Goal: Transaction & Acquisition: Purchase product/service

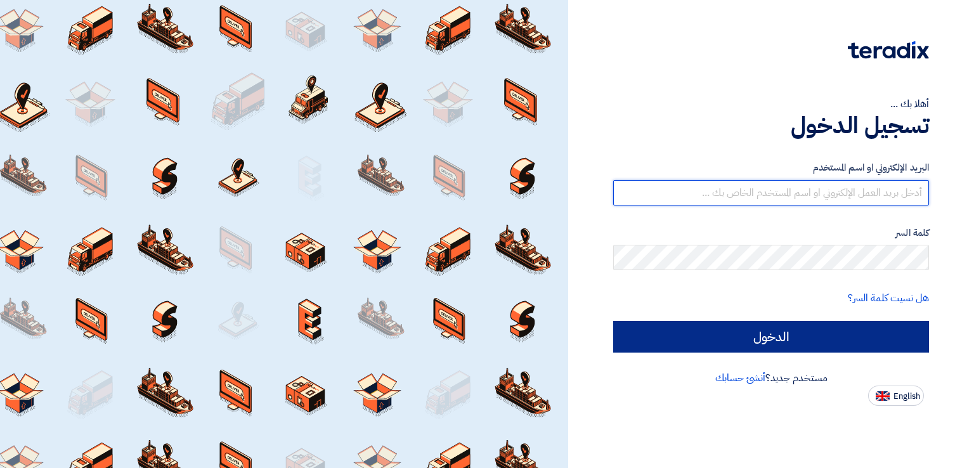
type input "[EMAIL_ADDRESS][DOMAIN_NAME]"
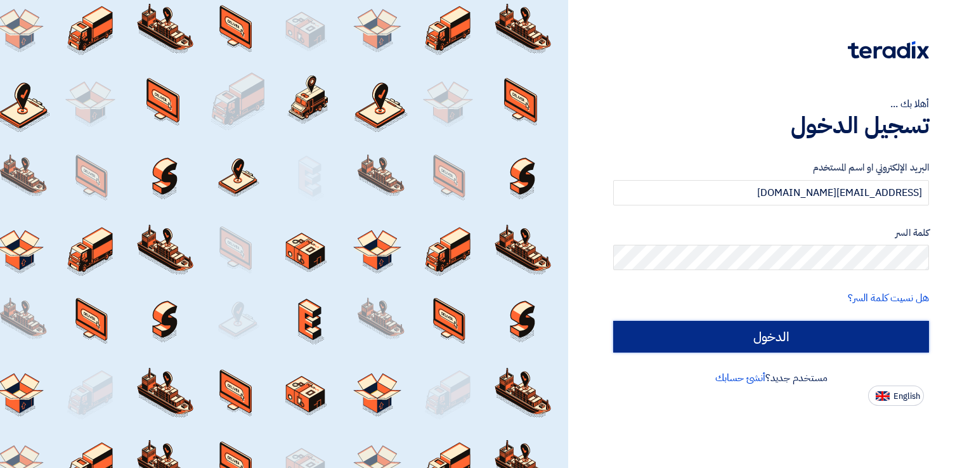
click at [817, 322] on input "الدخول" at bounding box center [771, 337] width 316 height 32
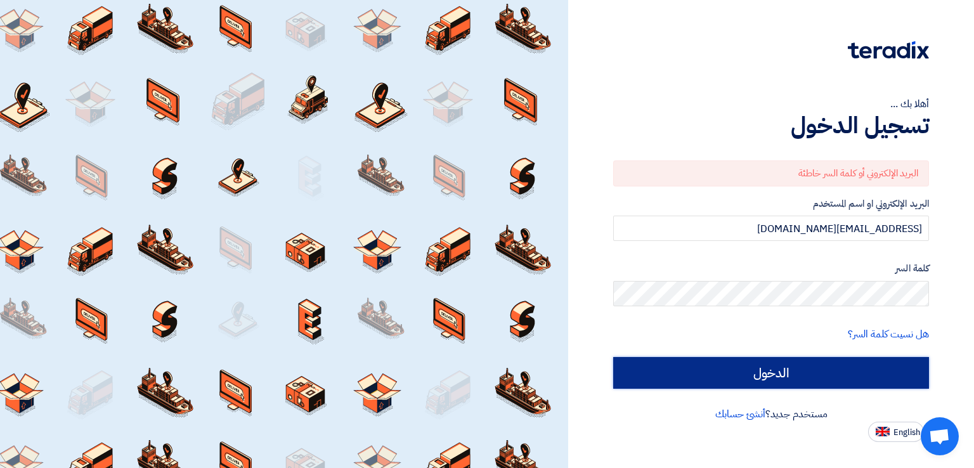
click at [791, 371] on input "الدخول" at bounding box center [771, 373] width 316 height 32
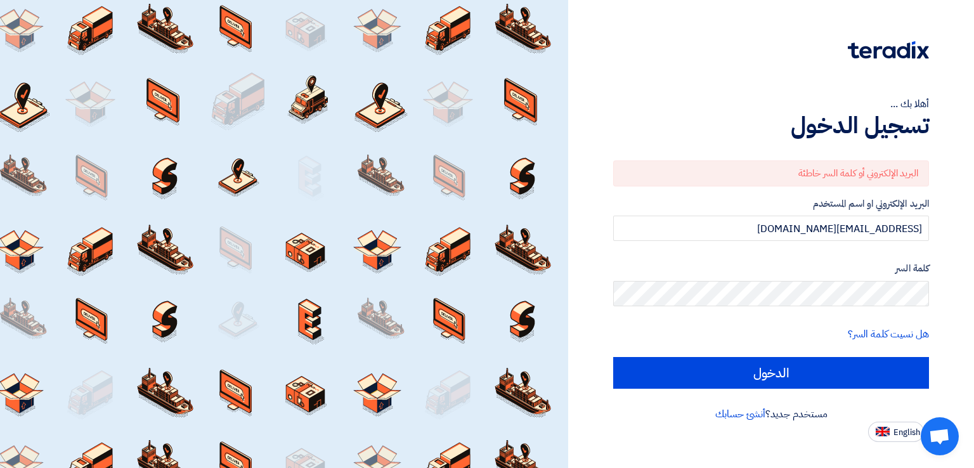
click at [700, 339] on div "هل نسيت كلمة السر؟" at bounding box center [771, 334] width 316 height 15
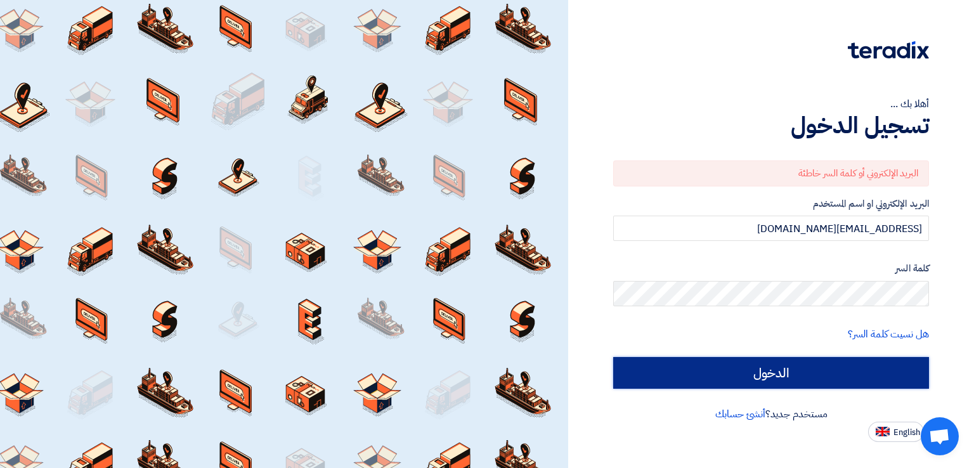
click at [806, 365] on input "الدخول" at bounding box center [771, 373] width 316 height 32
click at [813, 378] on input "الدخول" at bounding box center [771, 373] width 316 height 32
click at [726, 374] on input "الدخول" at bounding box center [771, 373] width 316 height 32
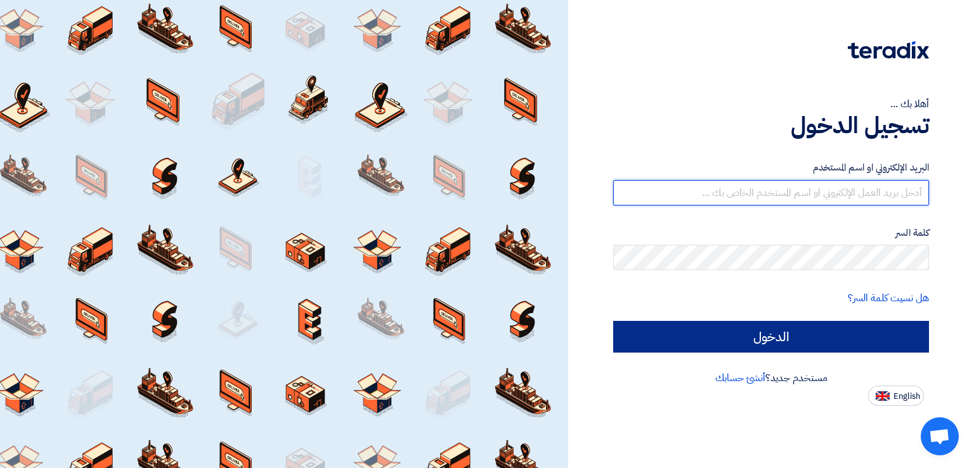
type input "[EMAIL_ADDRESS][DOMAIN_NAME]"
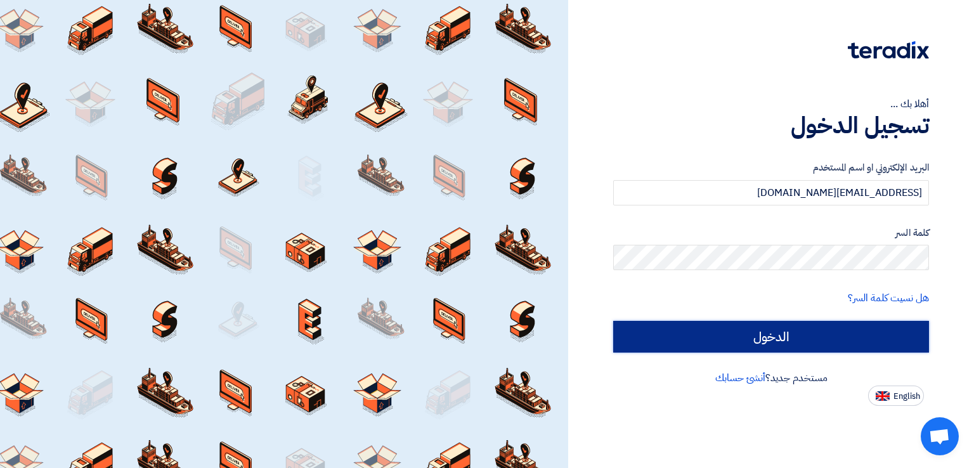
click at [806, 338] on input "الدخول" at bounding box center [771, 337] width 316 height 32
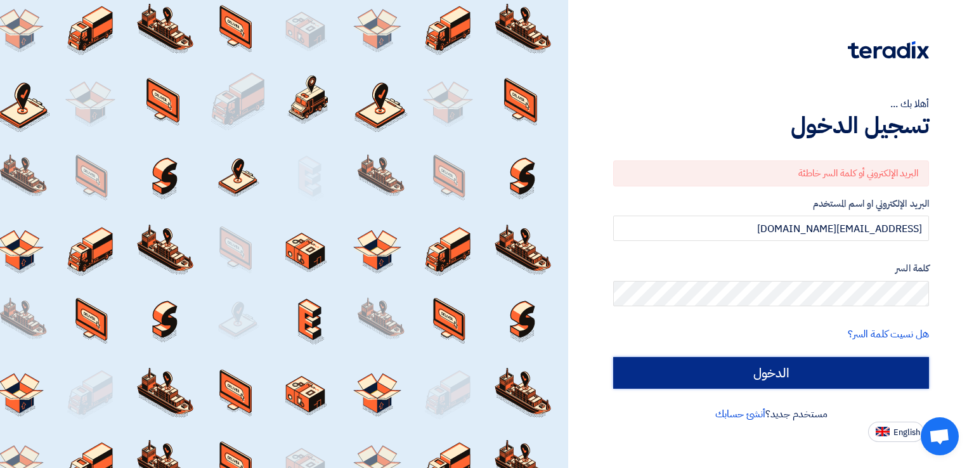
click at [789, 370] on input "الدخول" at bounding box center [771, 373] width 316 height 32
click at [842, 371] on input "الدخول" at bounding box center [771, 373] width 316 height 32
click at [769, 375] on input "الدخول" at bounding box center [771, 373] width 316 height 32
click at [770, 365] on input "الدخول" at bounding box center [771, 373] width 316 height 32
click at [782, 372] on input "الدخول" at bounding box center [771, 373] width 316 height 32
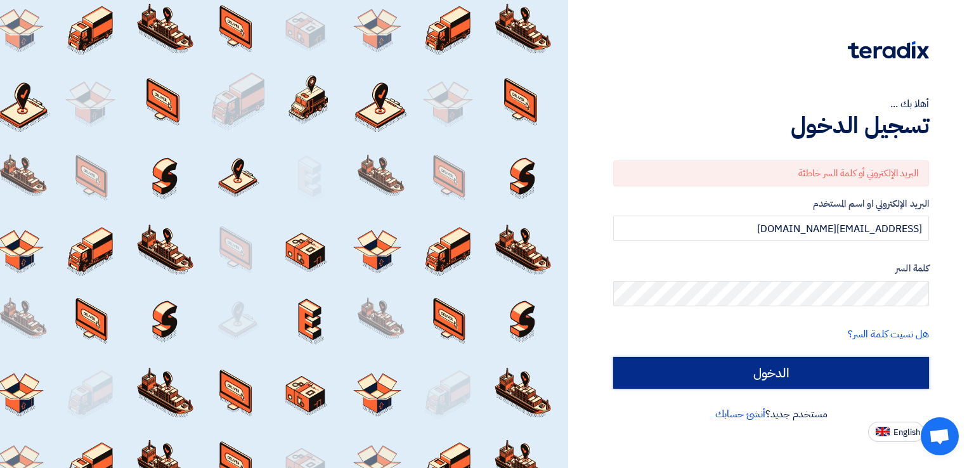
drag, startPoint x: 782, startPoint y: 371, endPoint x: 761, endPoint y: 380, distance: 22.7
click at [761, 380] on input "الدخول" at bounding box center [771, 373] width 316 height 32
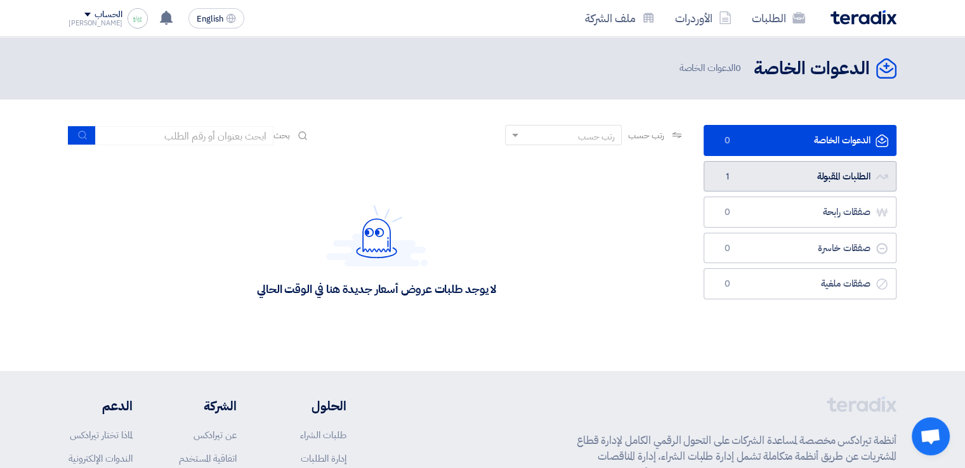
click at [783, 178] on link "الطلبات المقبولة الطلبات المقبولة 1" at bounding box center [799, 176] width 193 height 31
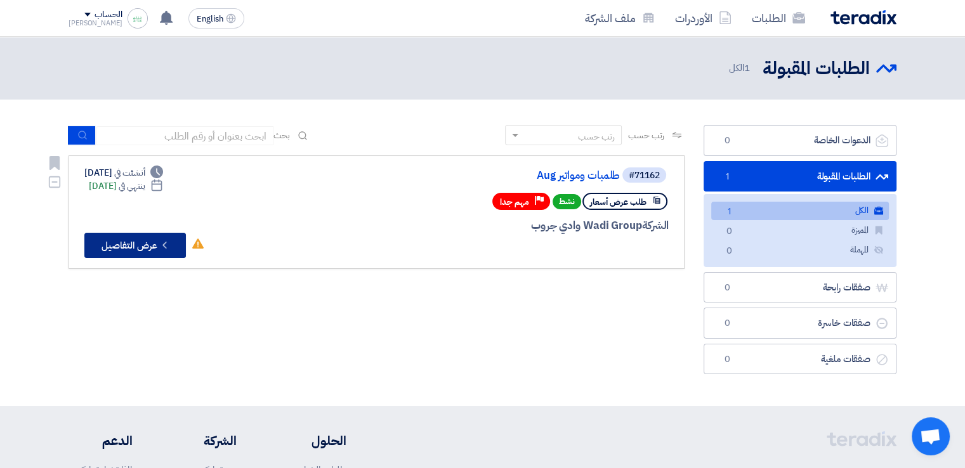
click at [171, 249] on icon "Check details" at bounding box center [165, 245] width 12 height 12
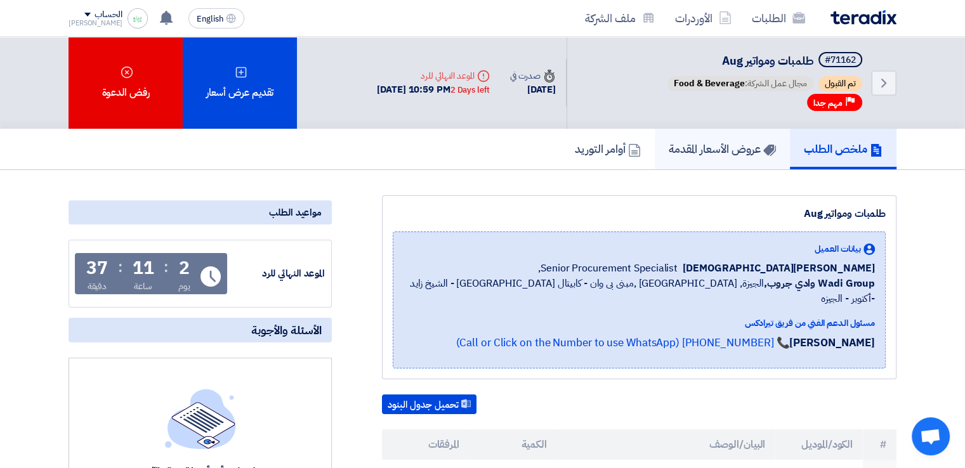
click at [708, 148] on h5 "عروض الأسعار المقدمة" at bounding box center [722, 148] width 107 height 15
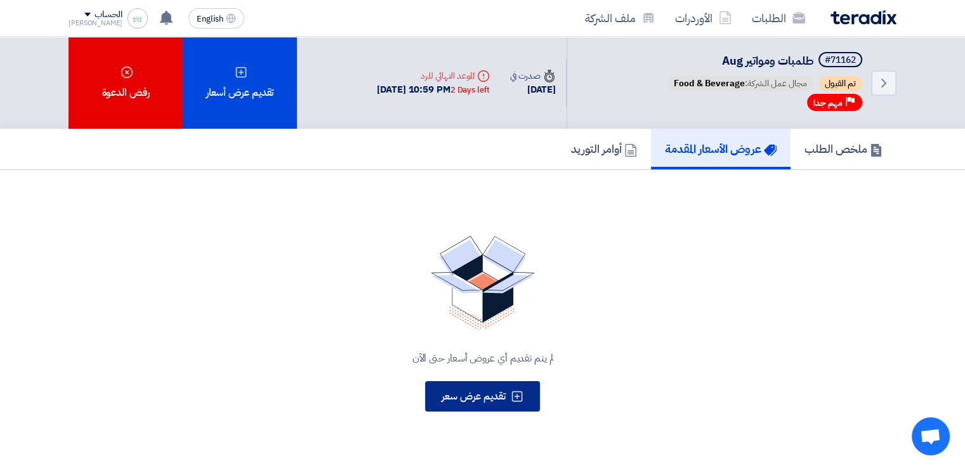
click at [495, 389] on span "تقديم عرض سعر" at bounding box center [474, 396] width 64 height 15
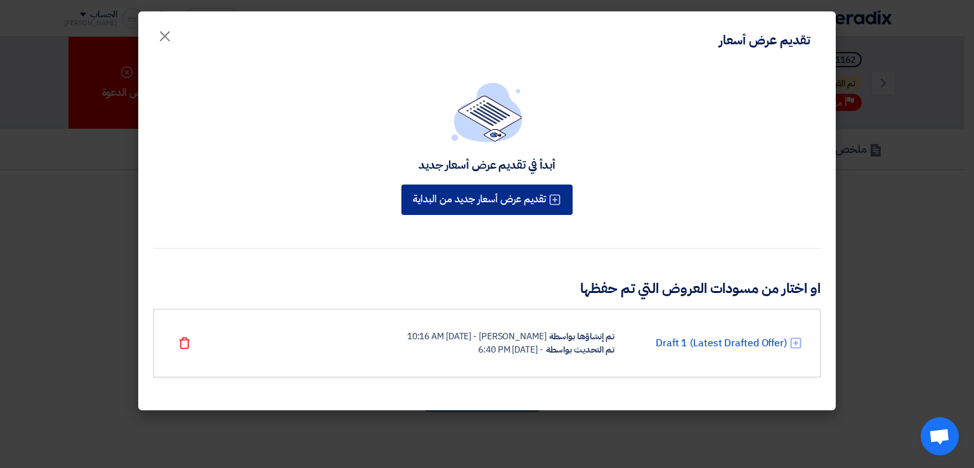
click at [530, 198] on button "تقديم عرض أسعار جديد من البداية" at bounding box center [487, 200] width 171 height 30
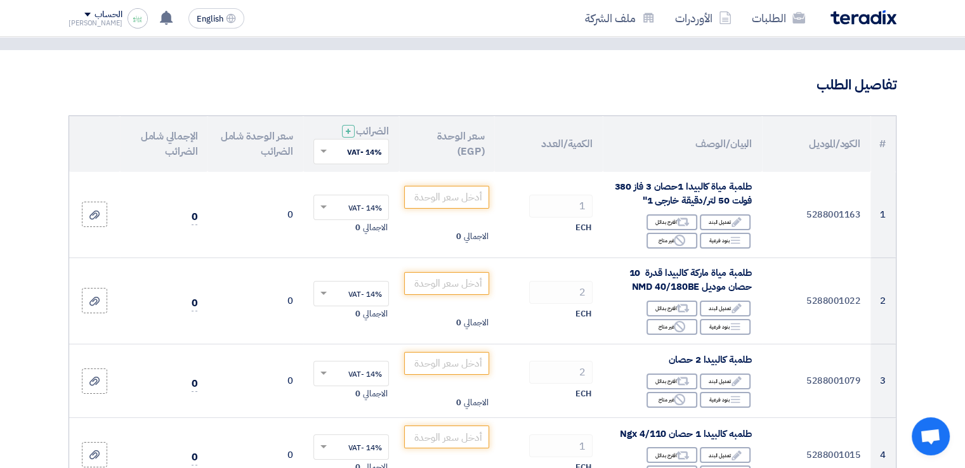
scroll to position [89, 0]
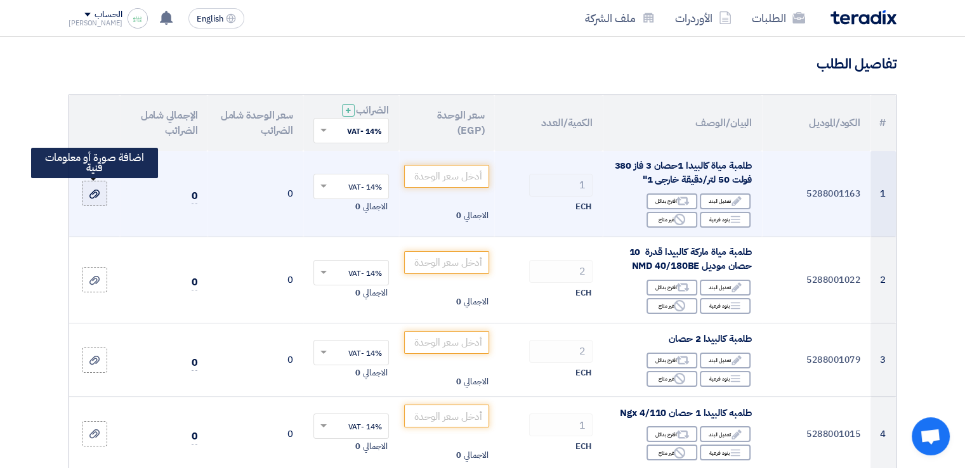
click at [93, 194] on icon at bounding box center [94, 194] width 10 height 10
click at [0, 0] on input "file" at bounding box center [0, 0] width 0 height 0
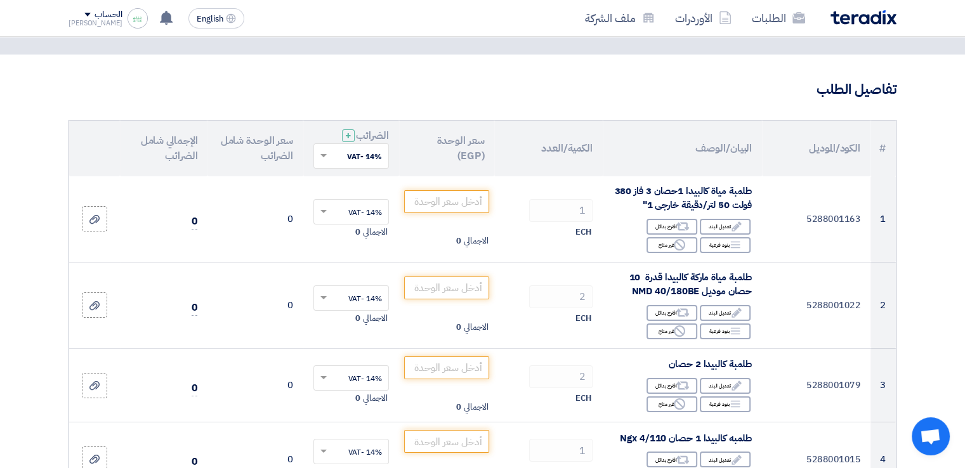
scroll to position [0, 0]
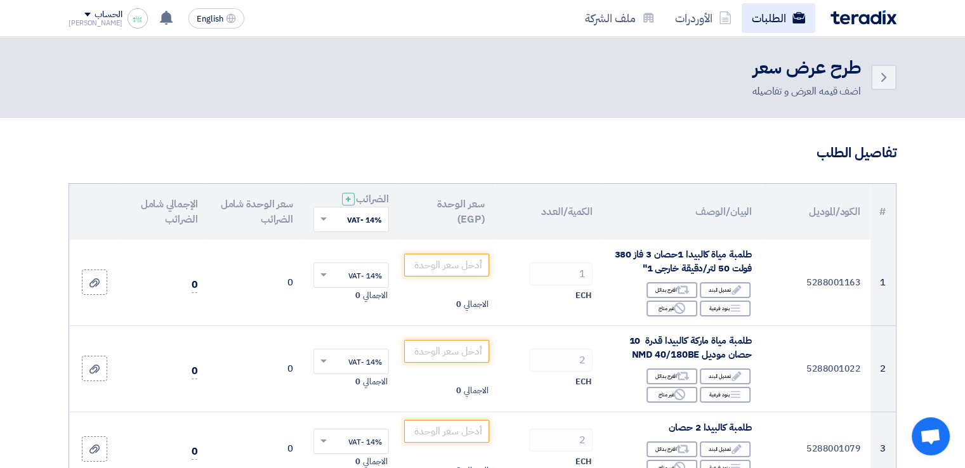
click at [774, 21] on link "الطلبات" at bounding box center [779, 18] width 74 height 30
